Goal: Check status: Check status

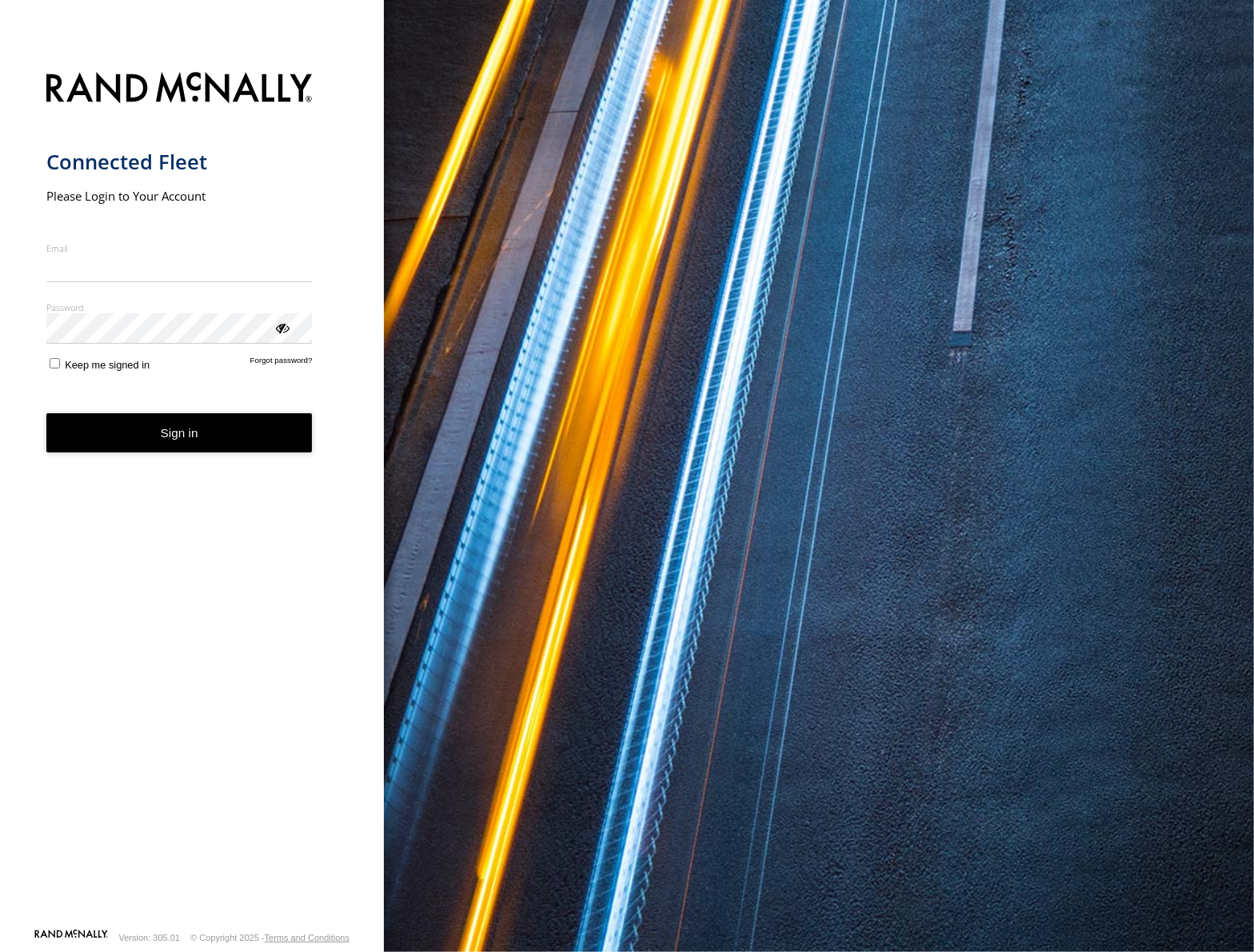
type input "**********"
click at [203, 448] on button "Sign in" at bounding box center [180, 432] width 266 height 39
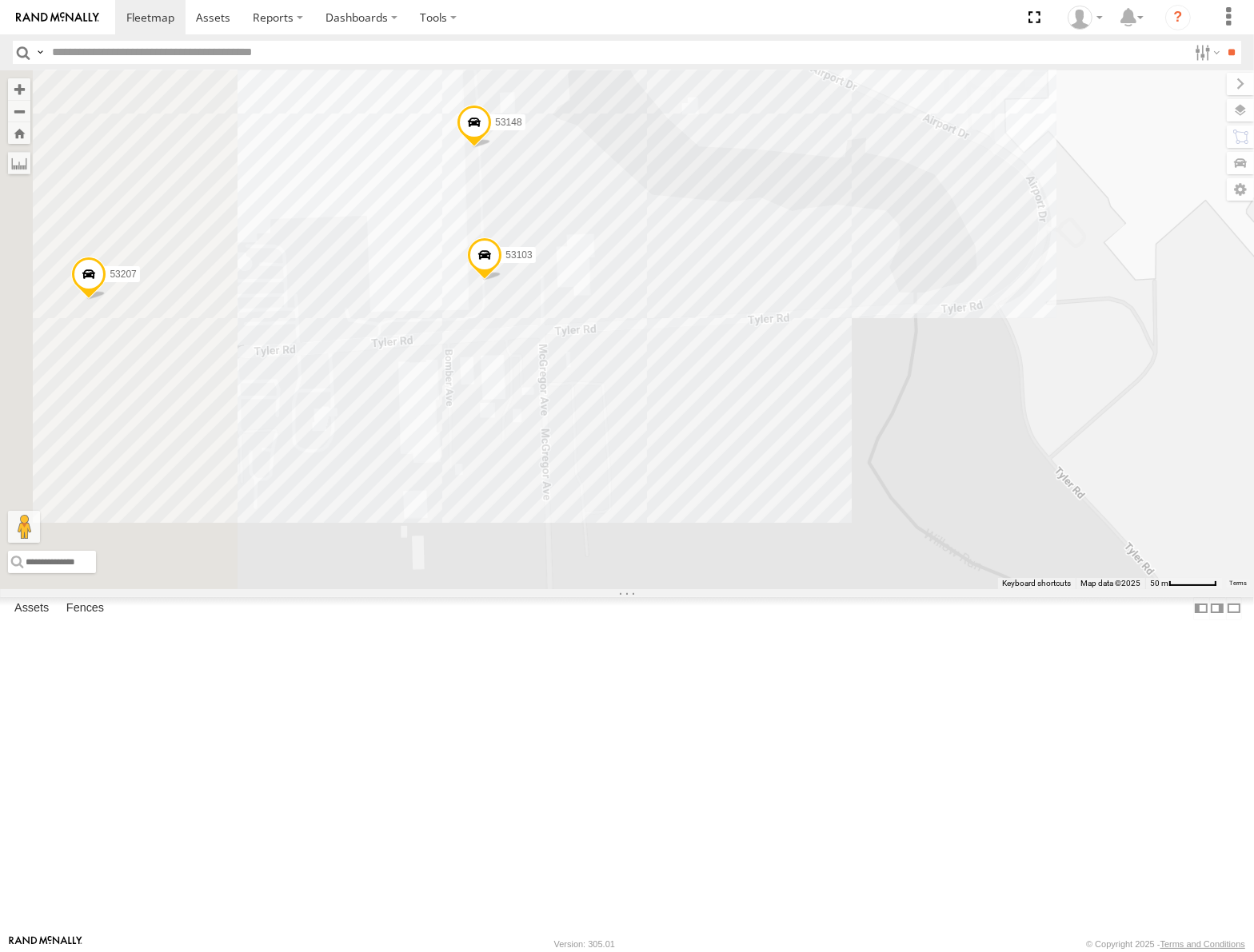
drag, startPoint x: 745, startPoint y: 298, endPoint x: 865, endPoint y: 296, distance: 120.0
click at [848, 312] on div "53147 53106 53262 53217 53208 53254 53218 53235 53248 53144 53236 53151 53212 5…" at bounding box center [627, 330] width 1254 height 518
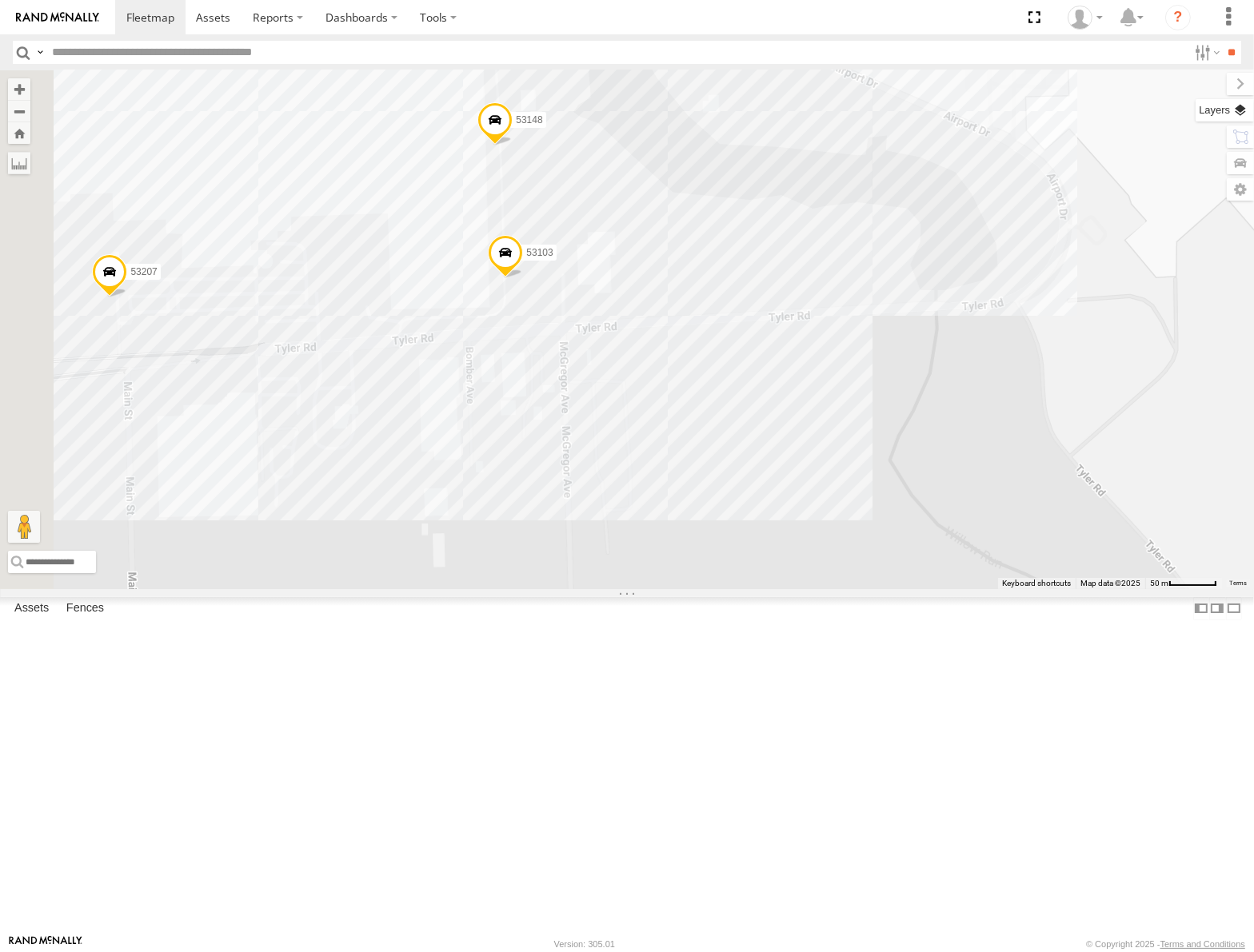
click at [1239, 102] on label at bounding box center [1224, 111] width 59 height 22
click at [0, 0] on span "Basemaps" at bounding box center [0, 0] width 0 height 0
click at [0, 0] on span "Satellite" at bounding box center [0, 0] width 0 height 0
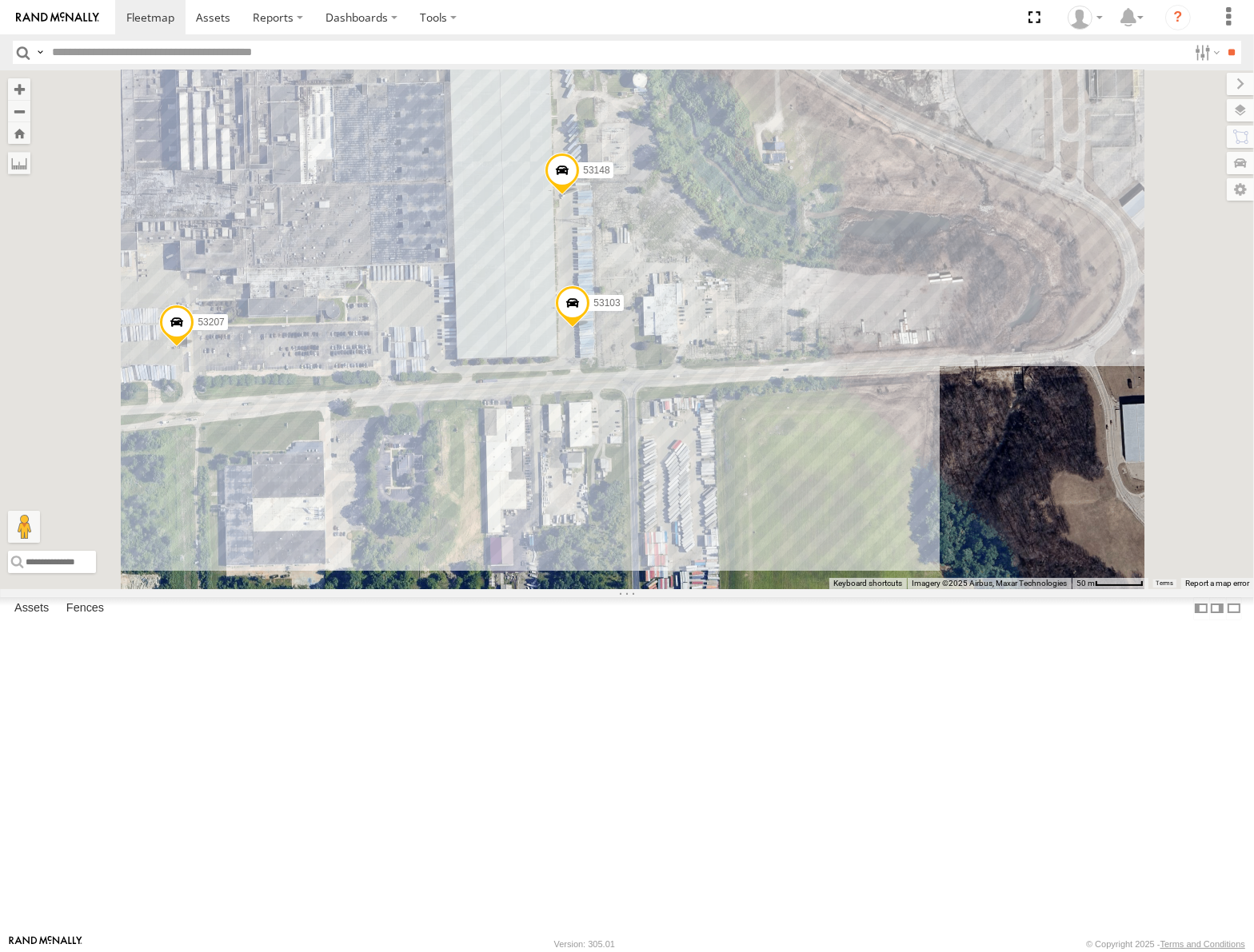
drag, startPoint x: 709, startPoint y: 323, endPoint x: 794, endPoint y: 387, distance: 106.4
click at [794, 387] on div "53147 53106 53262 53217 53208 53254 53218 53235 53248 53144 53236 53151 53212 5…" at bounding box center [627, 330] width 1254 height 518
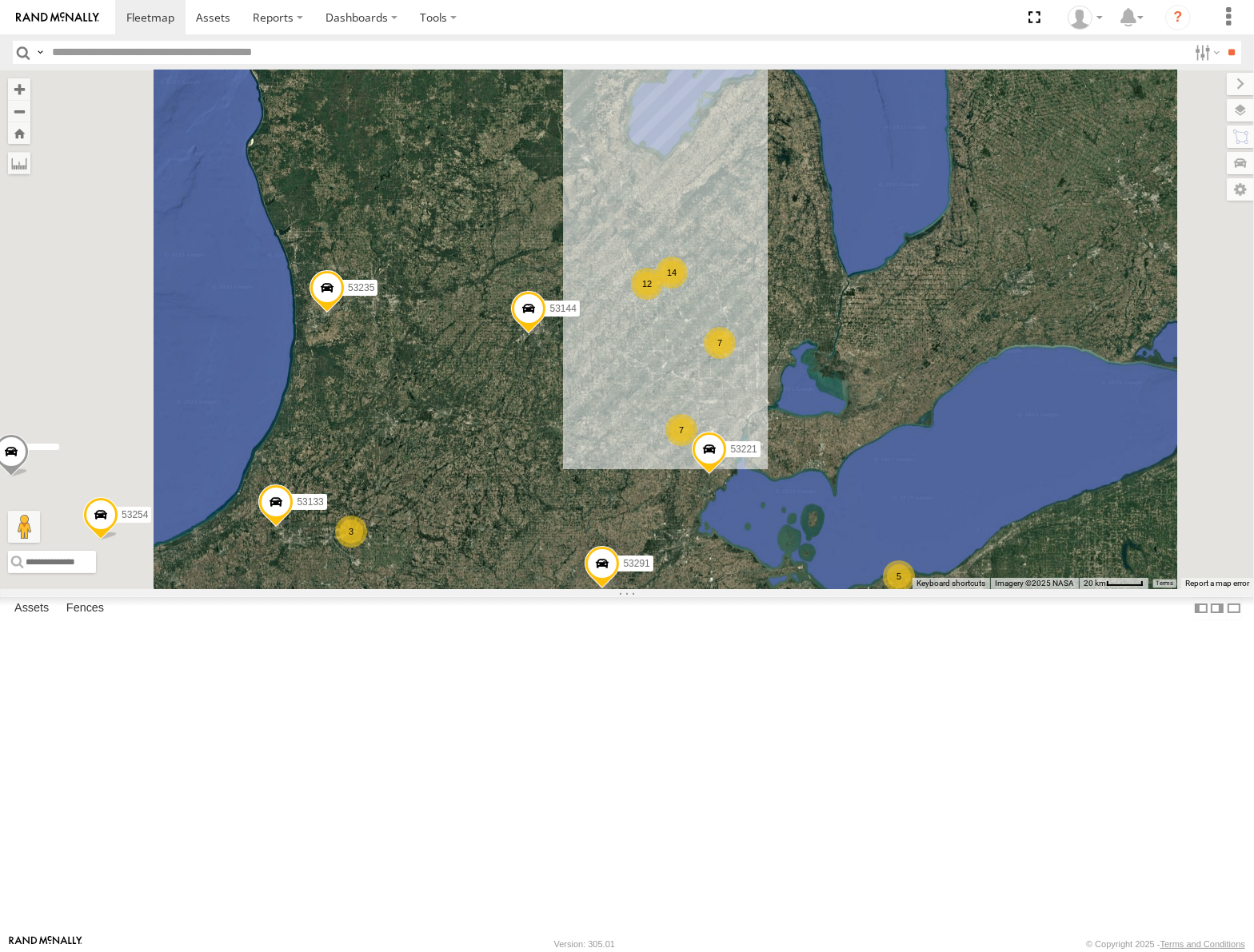
drag, startPoint x: 652, startPoint y: 295, endPoint x: 651, endPoint y: 480, distance: 185.0
click at [650, 484] on div "53147 53106 53262 53217 53208 53254 53218 53235 53248 53144 53236 53223 53151 5…" at bounding box center [627, 330] width 1254 height 518
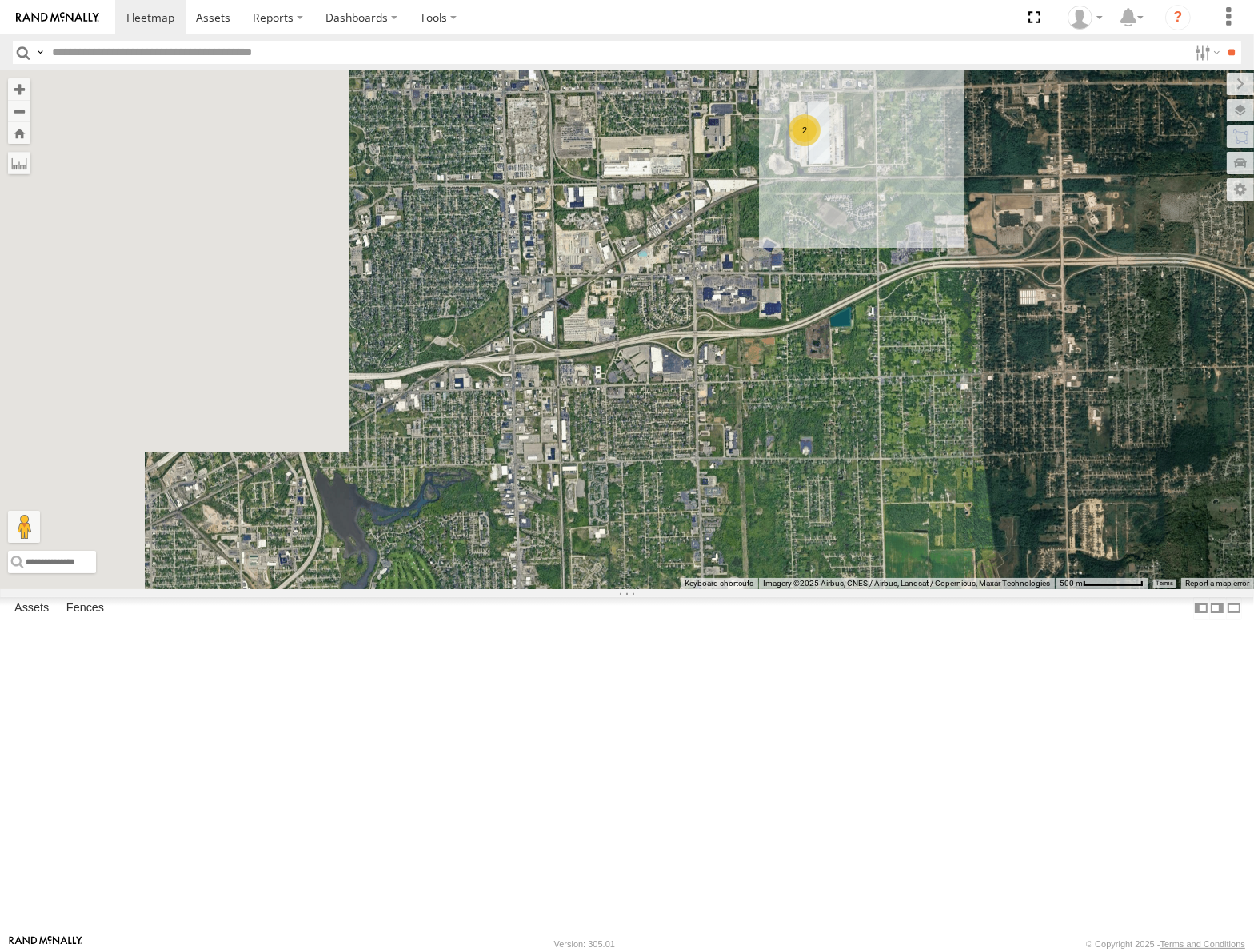
drag, startPoint x: 768, startPoint y: 602, endPoint x: 961, endPoint y: 444, distance: 249.4
click at [961, 444] on div "53147 53106 53262 53217 53208 53254 53218 53235 53248 53144 53236 53223 53151 5…" at bounding box center [627, 330] width 1254 height 518
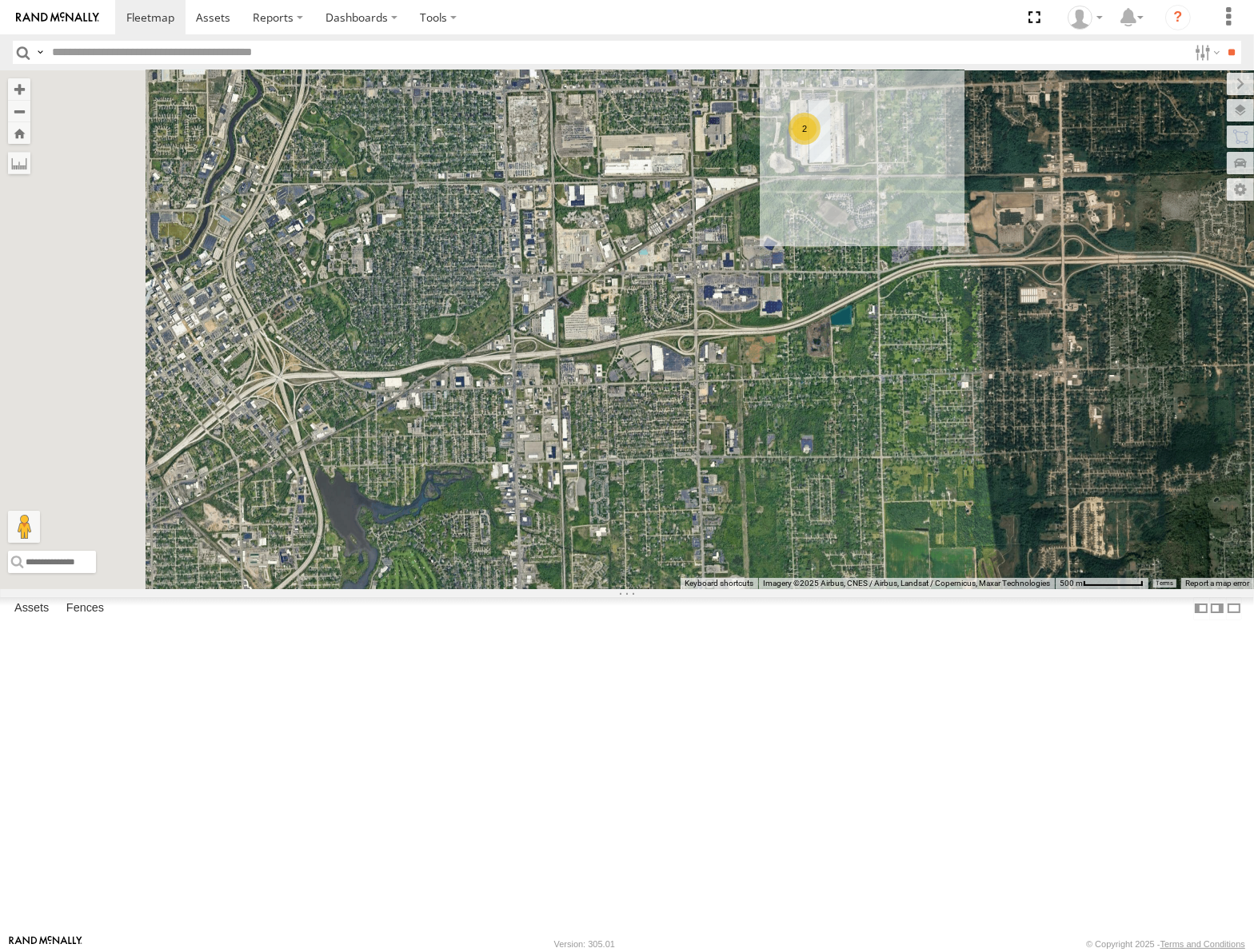
drag, startPoint x: 803, startPoint y: 472, endPoint x: 1176, endPoint y: 387, distance: 382.6
click at [1176, 387] on div "← Move left → Move right ↑ Move up ↓ Move down + Zoom in - Zoom out Home Jump l…" at bounding box center [627, 330] width 1254 height 518
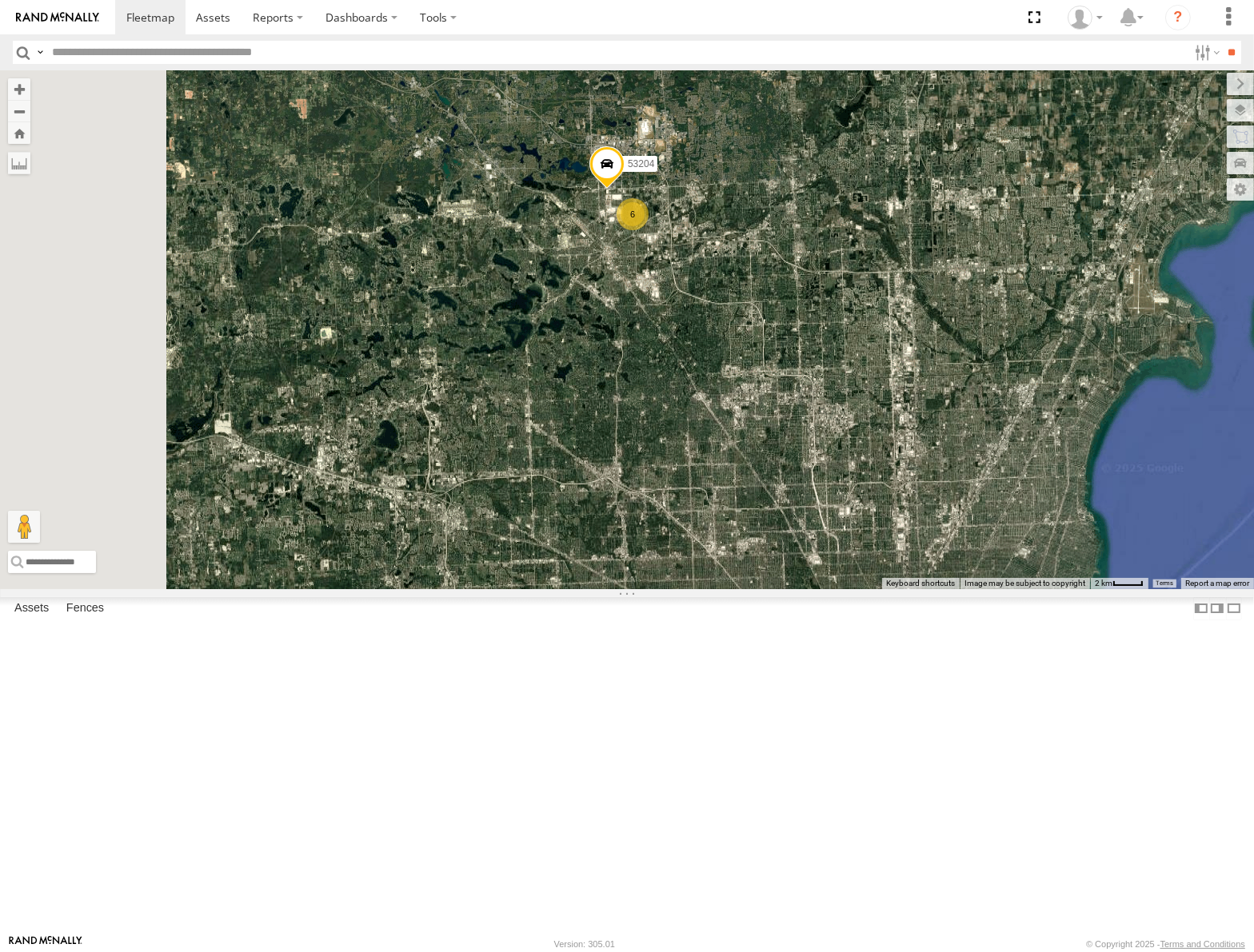
drag, startPoint x: 805, startPoint y: 395, endPoint x: 806, endPoint y: 415, distance: 20.0
click at [806, 415] on div "53147 53106 53262 53217 53208 53254 53218 53235 53248 53144 53236 53223 53151 5…" at bounding box center [627, 330] width 1254 height 518
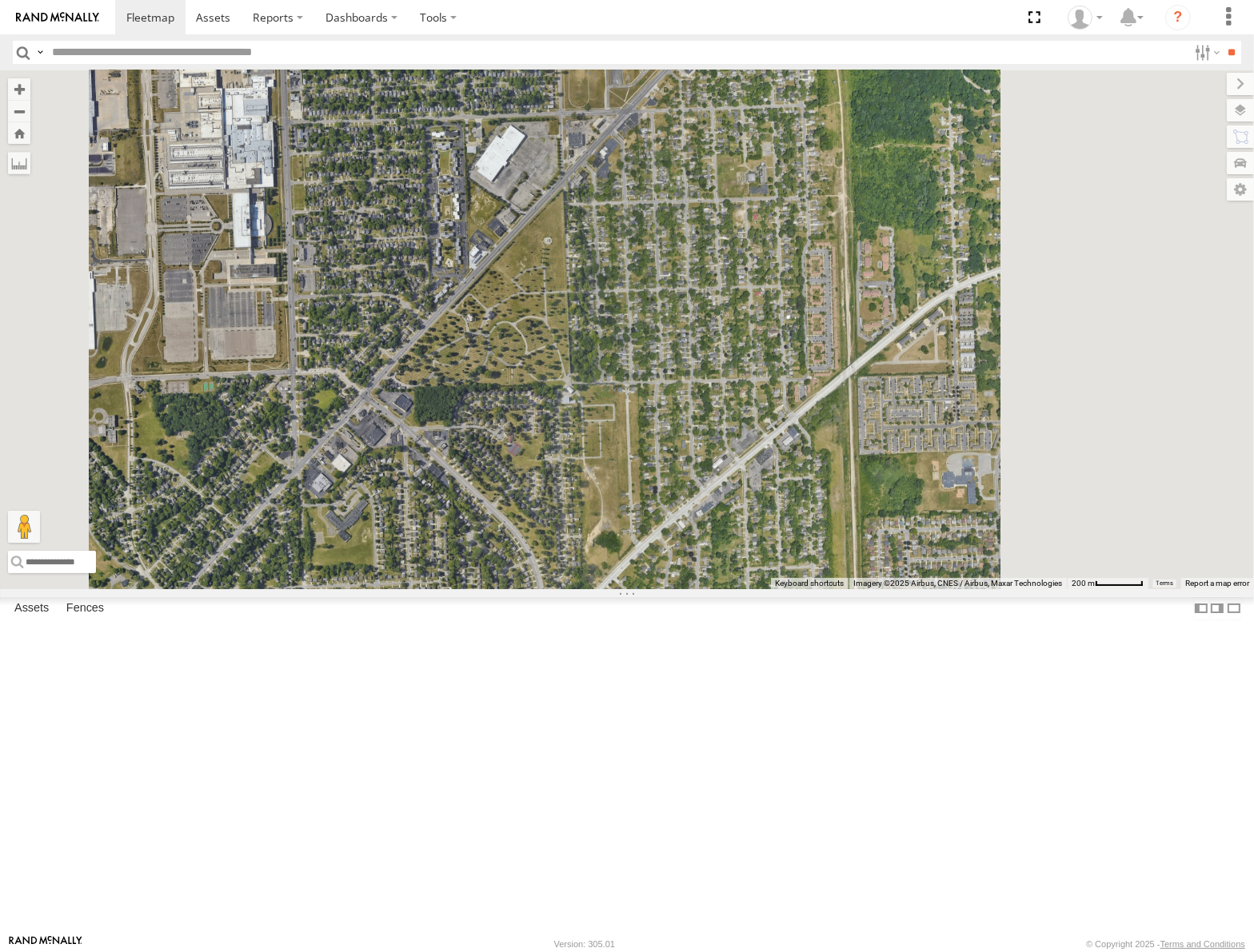
scroll to position [144, 0]
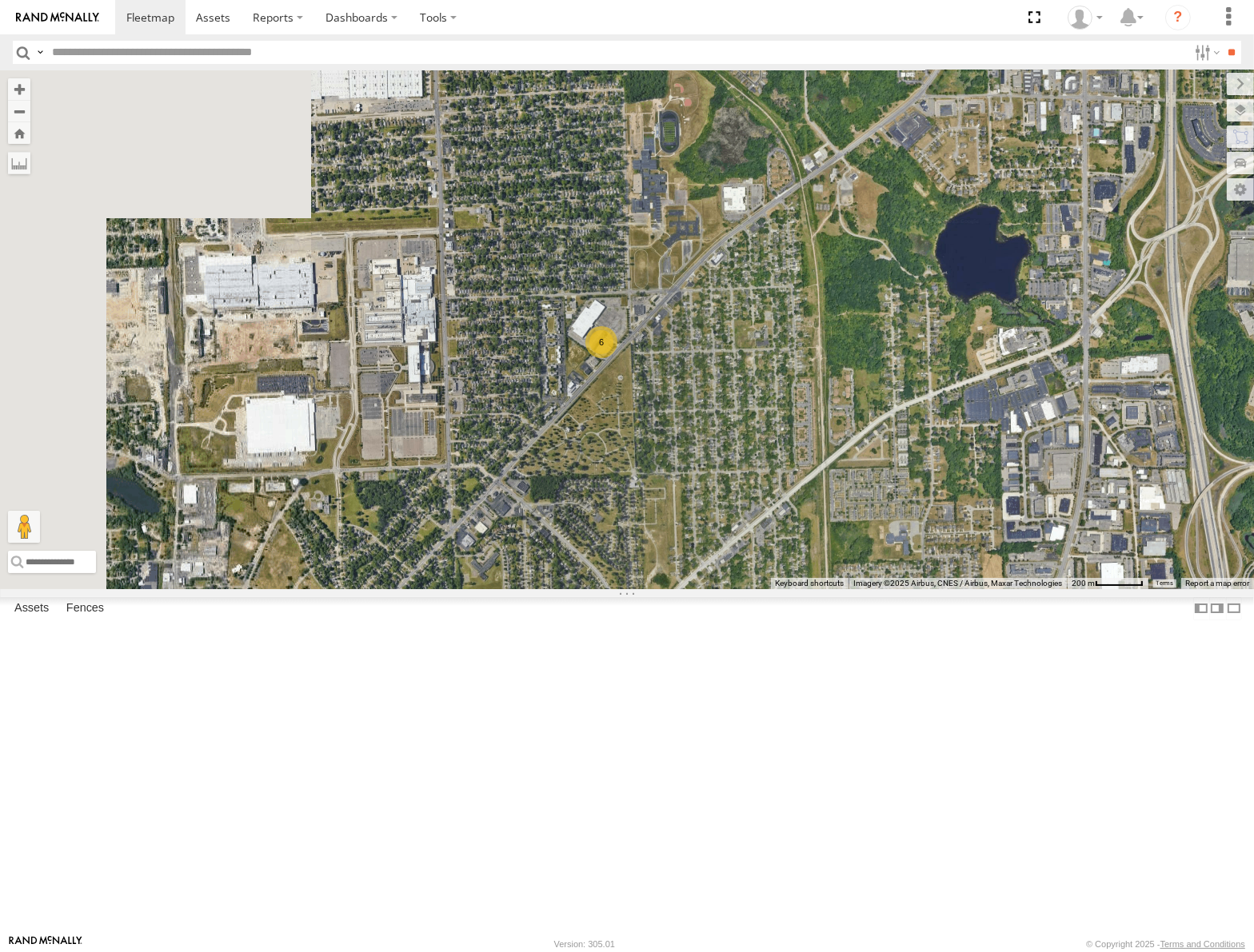
drag, startPoint x: 693, startPoint y: 294, endPoint x: 853, endPoint y: 490, distance: 253.0
click at [853, 490] on div "53147 53106 53262 53217 53208 53254 53218 53235 53248 53144 53236 53223 53151 5…" at bounding box center [627, 330] width 1254 height 518
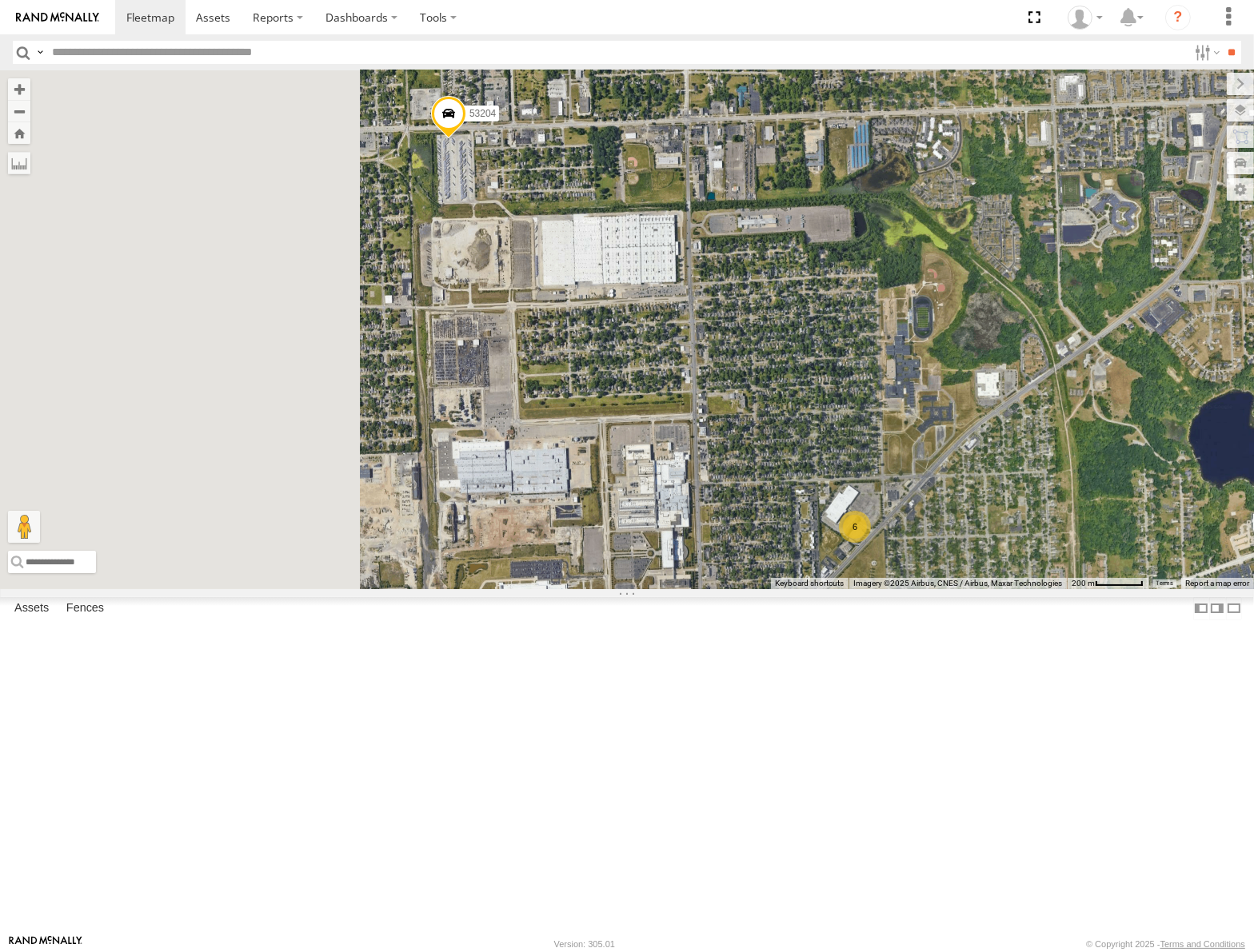
drag, startPoint x: 895, startPoint y: 448, endPoint x: 911, endPoint y: 463, distance: 21.9
click at [911, 463] on div "← Move left → Move right ↑ Move up ↓ Move down + Zoom in - Zoom out Home Jump l…" at bounding box center [627, 330] width 1254 height 518
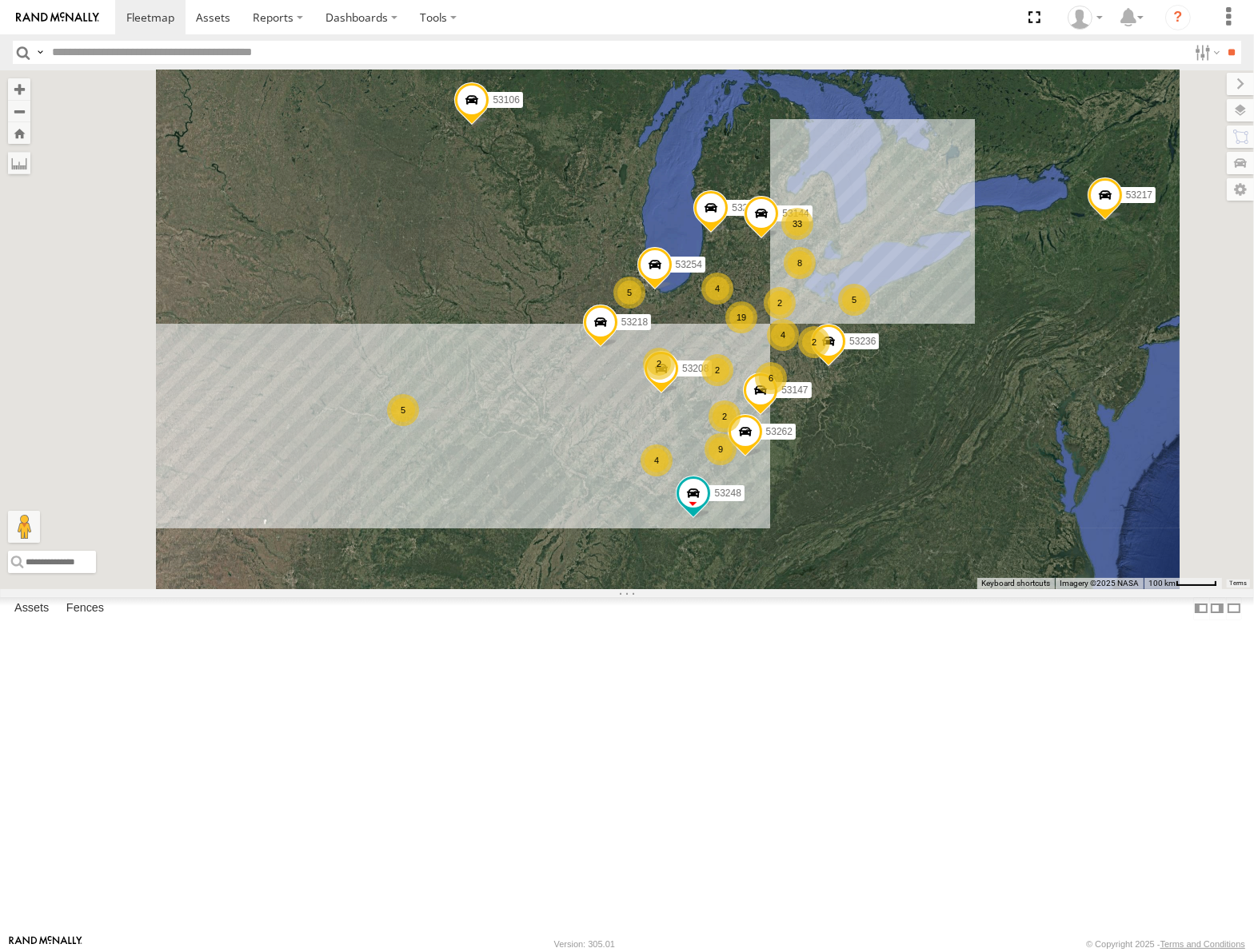
drag, startPoint x: 532, startPoint y: 589, endPoint x: 669, endPoint y: 582, distance: 137.2
click at [669, 582] on div "5 33 4 19 2 53147 2 9 53106 6 53262 8 5 4 4 5 2 2 53217 53208 53254 53218 53235…" at bounding box center [627, 330] width 1254 height 518
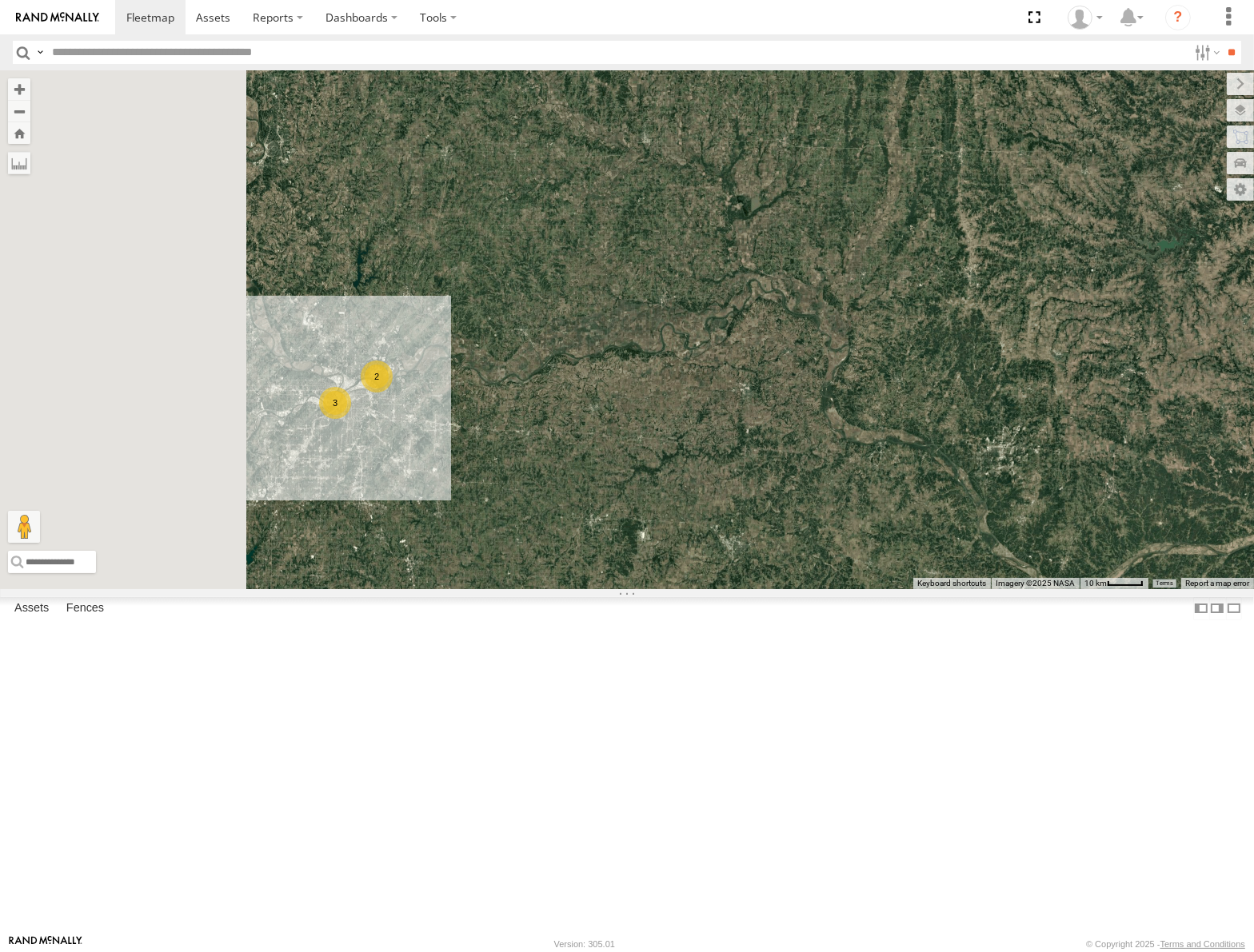
drag, startPoint x: 618, startPoint y: 528, endPoint x: 690, endPoint y: 551, distance: 75.6
click at [702, 549] on div "53147 53106 53262 53217 53208 53254 53218 53235 53248 53144 53236 2 3" at bounding box center [627, 330] width 1254 height 518
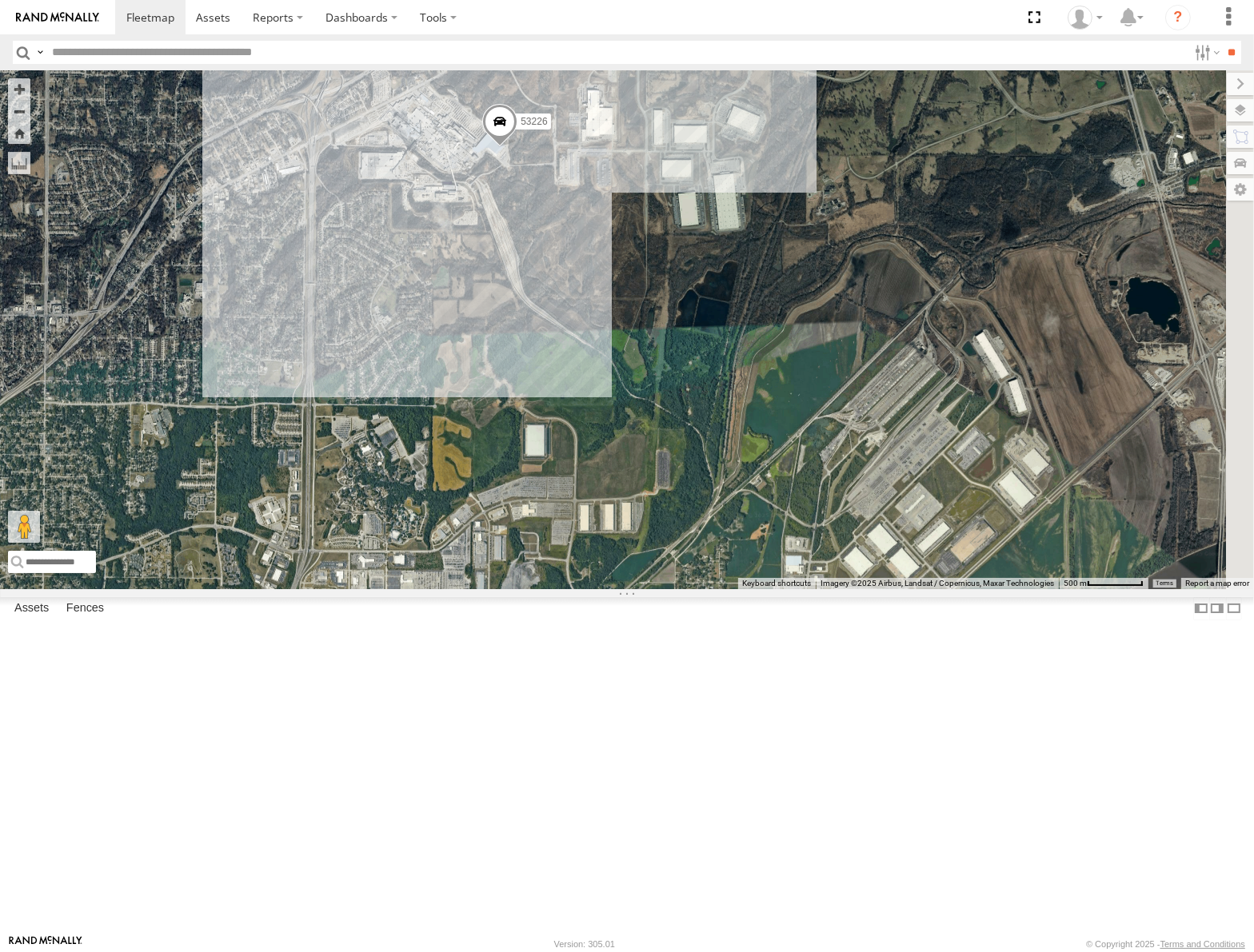
drag, startPoint x: 664, startPoint y: 474, endPoint x: 689, endPoint y: 725, distance: 252.2
click at [689, 589] on div "53147 53106 53262 53217 53208 53254 53218 53235 53248 53144 53236 53247 53226" at bounding box center [627, 330] width 1254 height 518
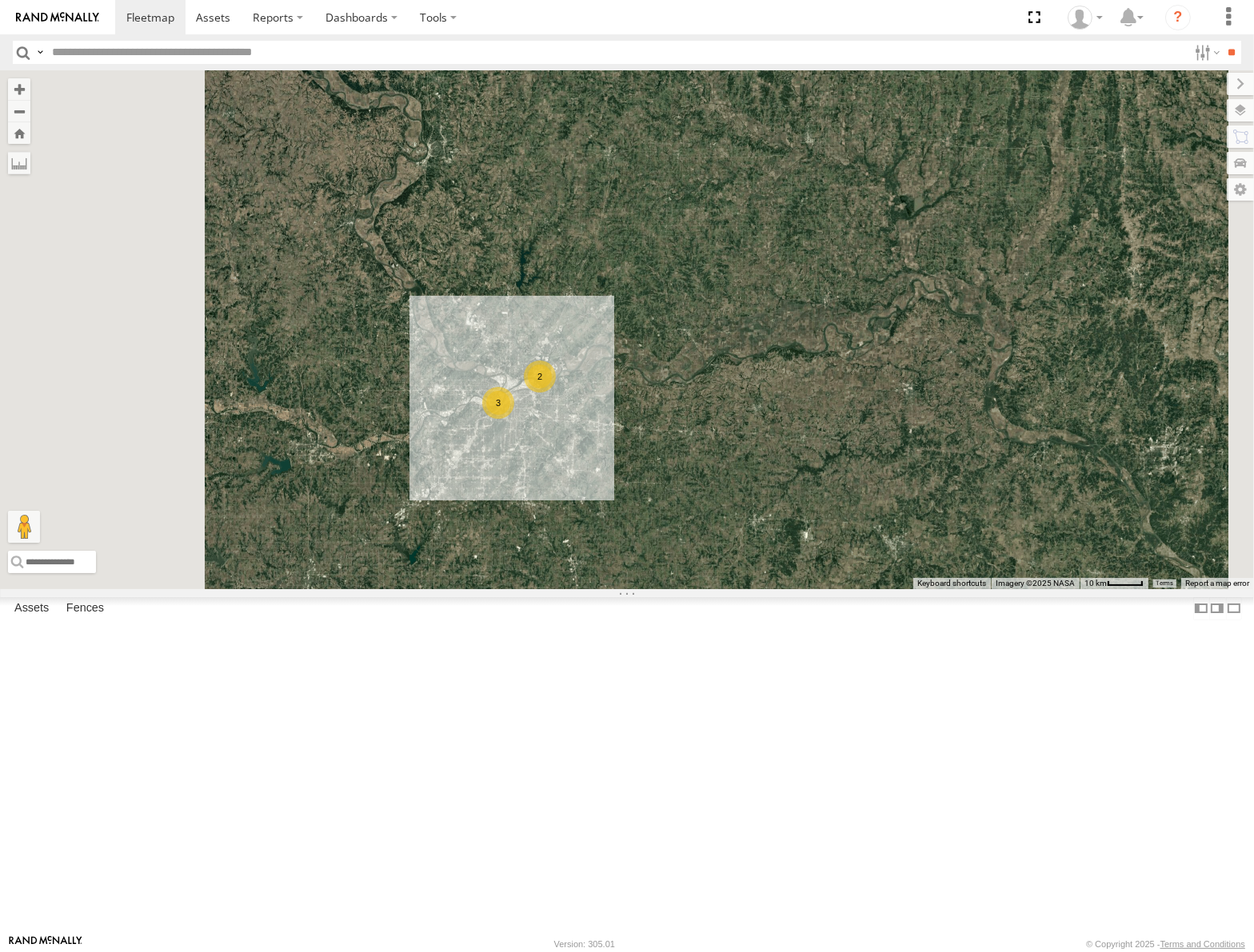
drag, startPoint x: 601, startPoint y: 746, endPoint x: 750, endPoint y: 580, distance: 223.1
click at [750, 580] on div "53147 53106 53262 53217 53208 53254 53218 53235 53248 53144 53236 2 3" at bounding box center [627, 330] width 1254 height 518
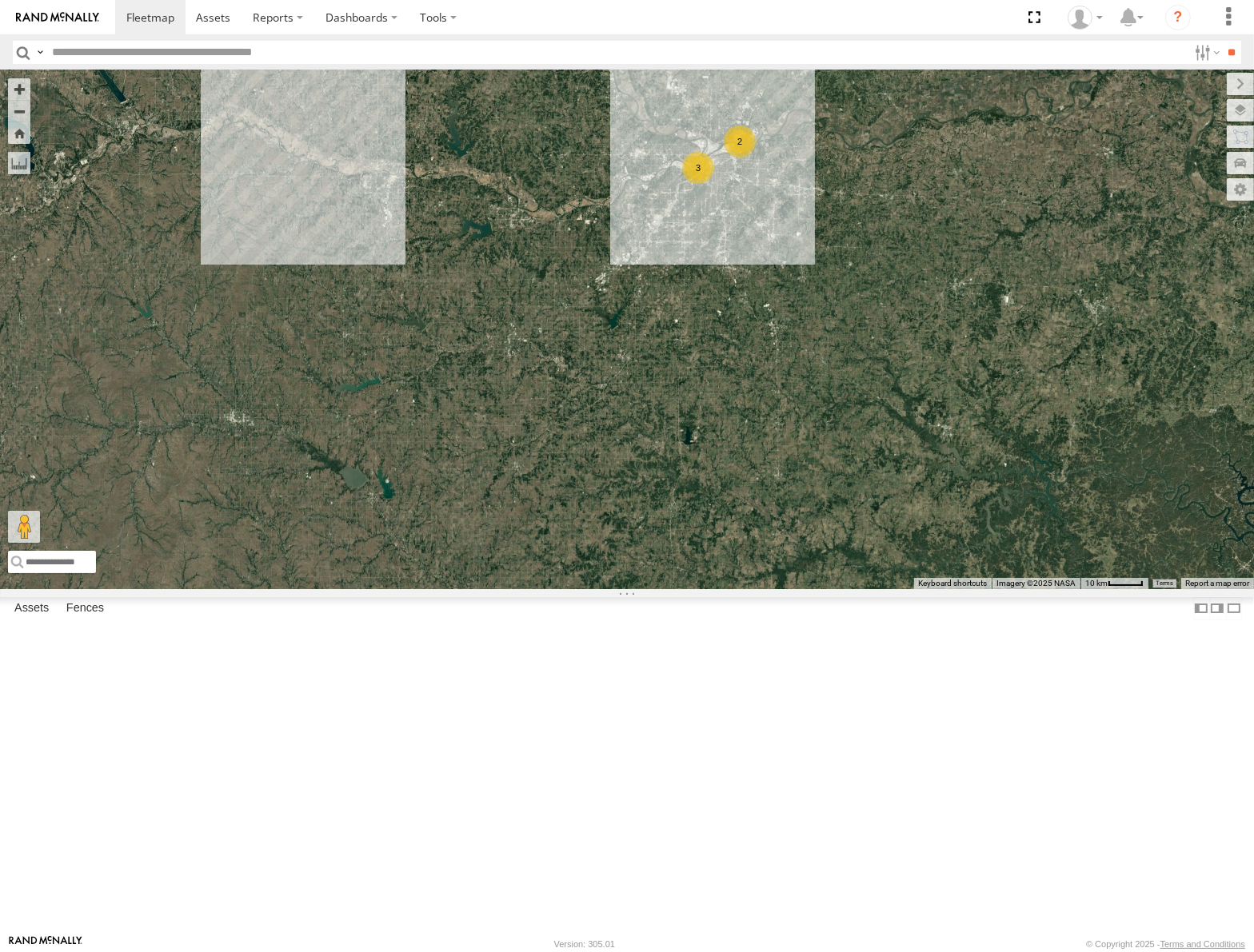
drag, startPoint x: 818, startPoint y: 414, endPoint x: 694, endPoint y: 712, distance: 322.8
click at [694, 589] on div "53147 53106 53262 53217 53208 53254 53218 53235 53248 53144 53236 2 3" at bounding box center [627, 330] width 1254 height 518
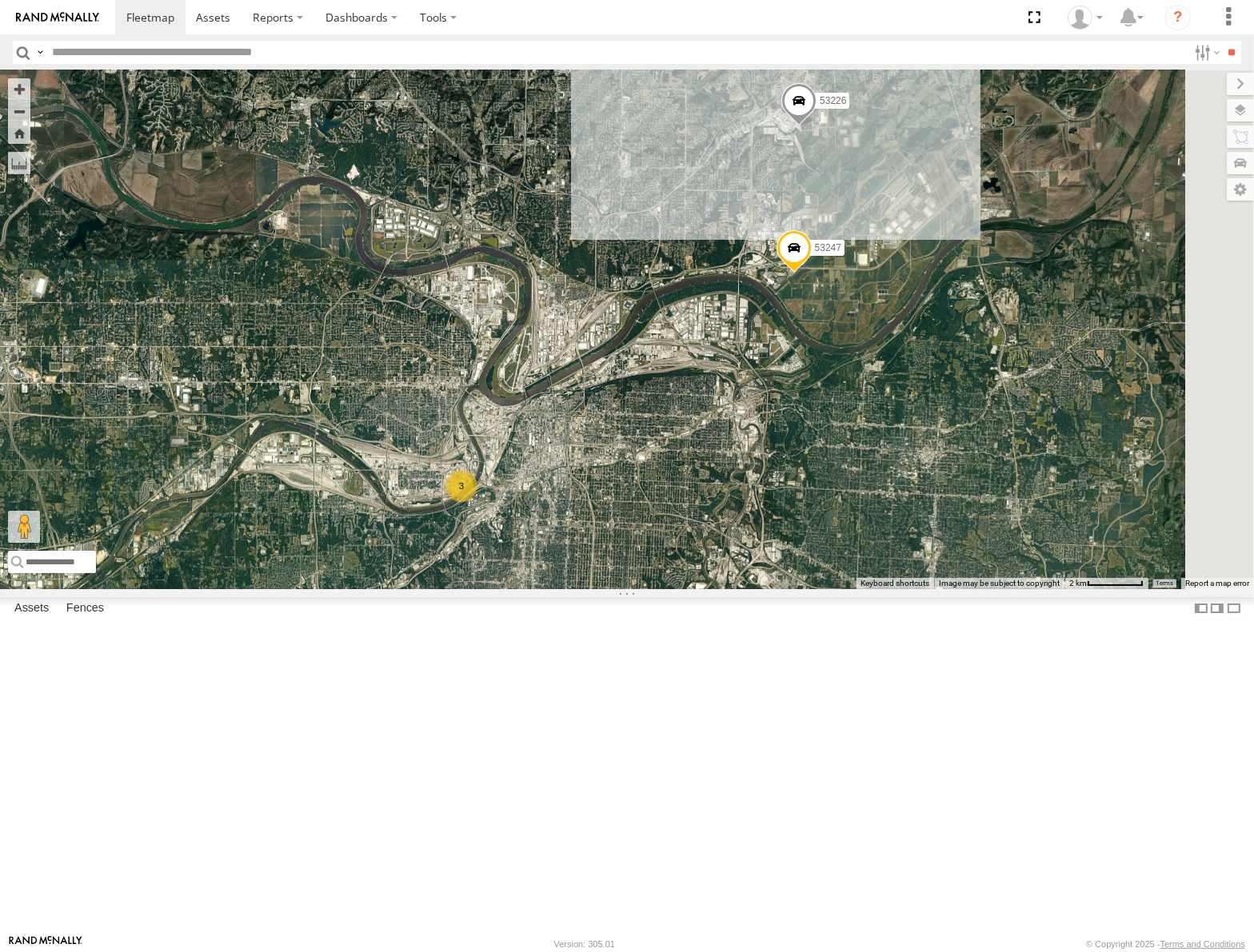
drag, startPoint x: 883, startPoint y: 557, endPoint x: 552, endPoint y: 735, distance: 375.8
click at [552, 589] on div "53147 53106 53262 53217 53208 53254 53218 53235 53248 53144 53236 53247 53226 3" at bounding box center [627, 330] width 1254 height 518
